Goal: Task Accomplishment & Management: Use online tool/utility

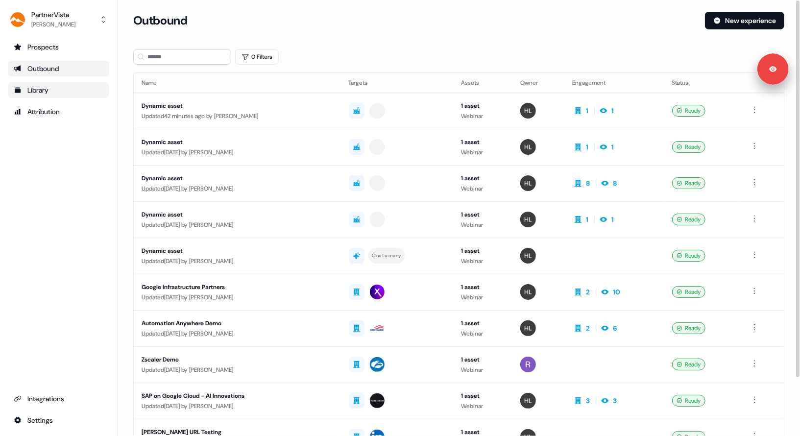
click at [52, 86] on div "Library" at bounding box center [59, 90] width 90 height 10
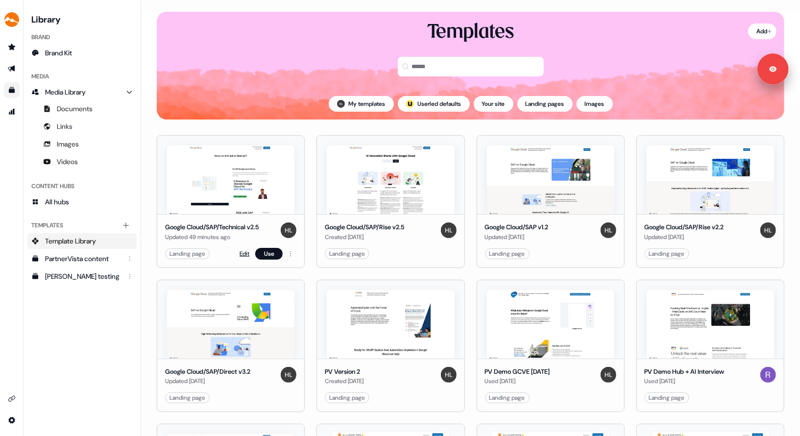
click at [243, 256] on link "Edit" at bounding box center [245, 254] width 10 height 10
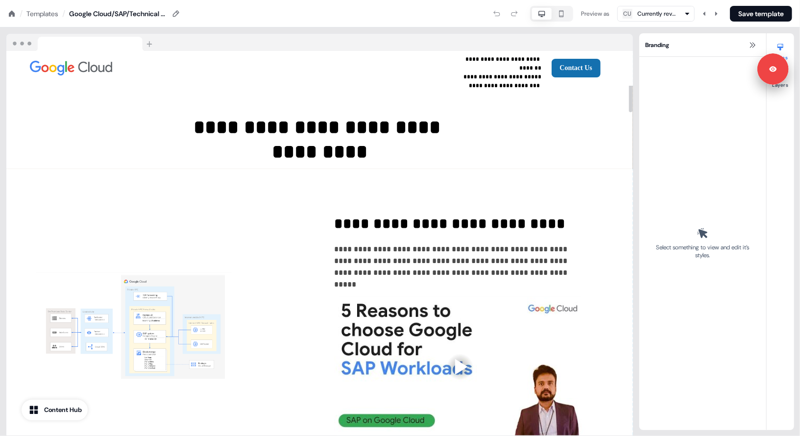
click at [563, 15] on icon "button" at bounding box center [562, 14] width 12 height 8
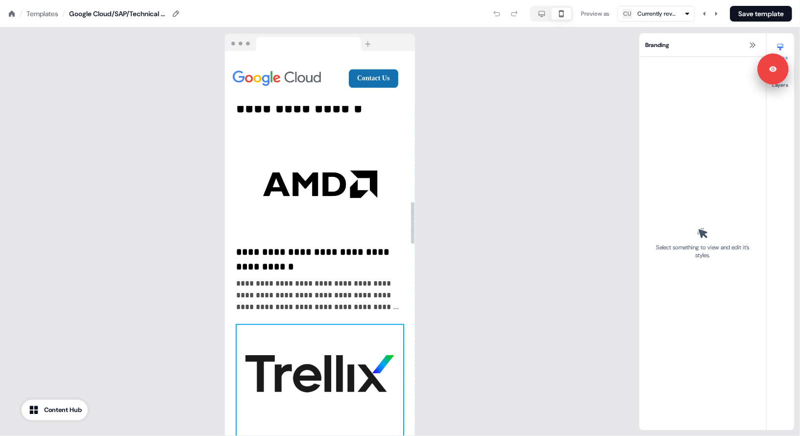
scroll to position [1385, 0]
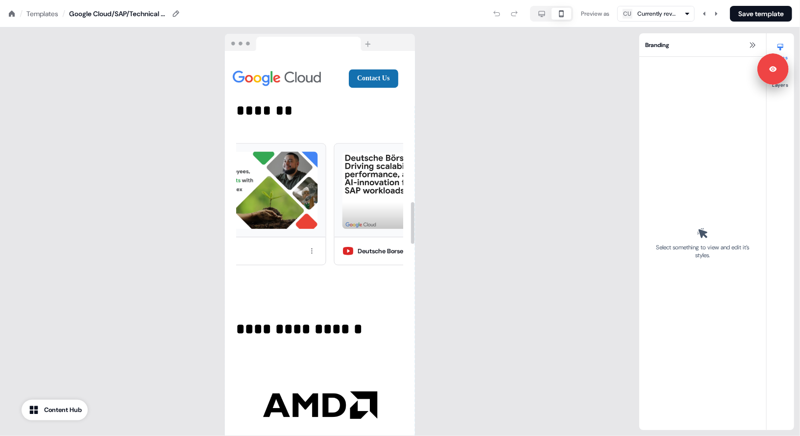
click at [46, 10] on div "Templates" at bounding box center [42, 14] width 32 height 10
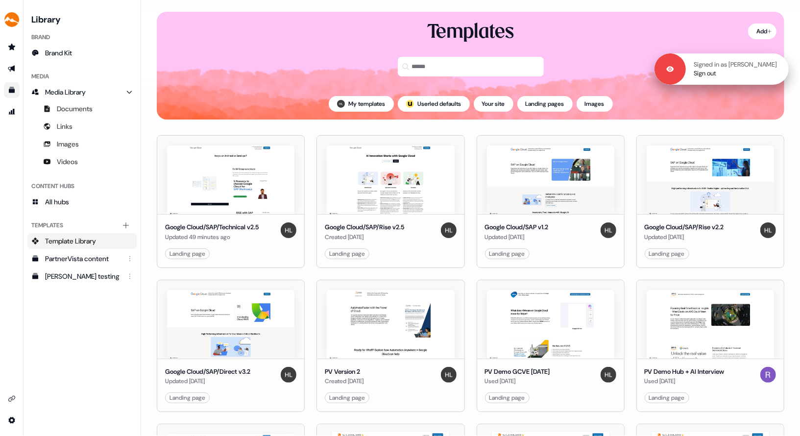
click at [771, 71] on div "Signed in as [PERSON_NAME] Sign out" at bounding box center [737, 69] width 103 height 18
click at [716, 76] on link "Sign out" at bounding box center [705, 73] width 23 height 9
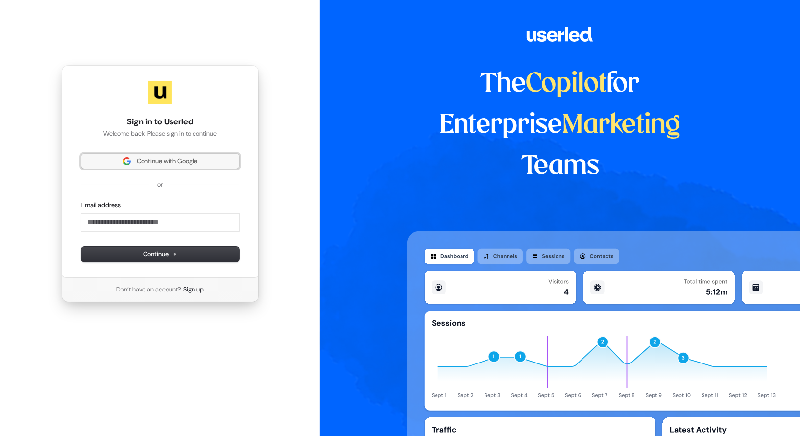
click at [169, 157] on span "Continue with Google" at bounding box center [167, 161] width 61 height 9
